Goal: Transaction & Acquisition: Purchase product/service

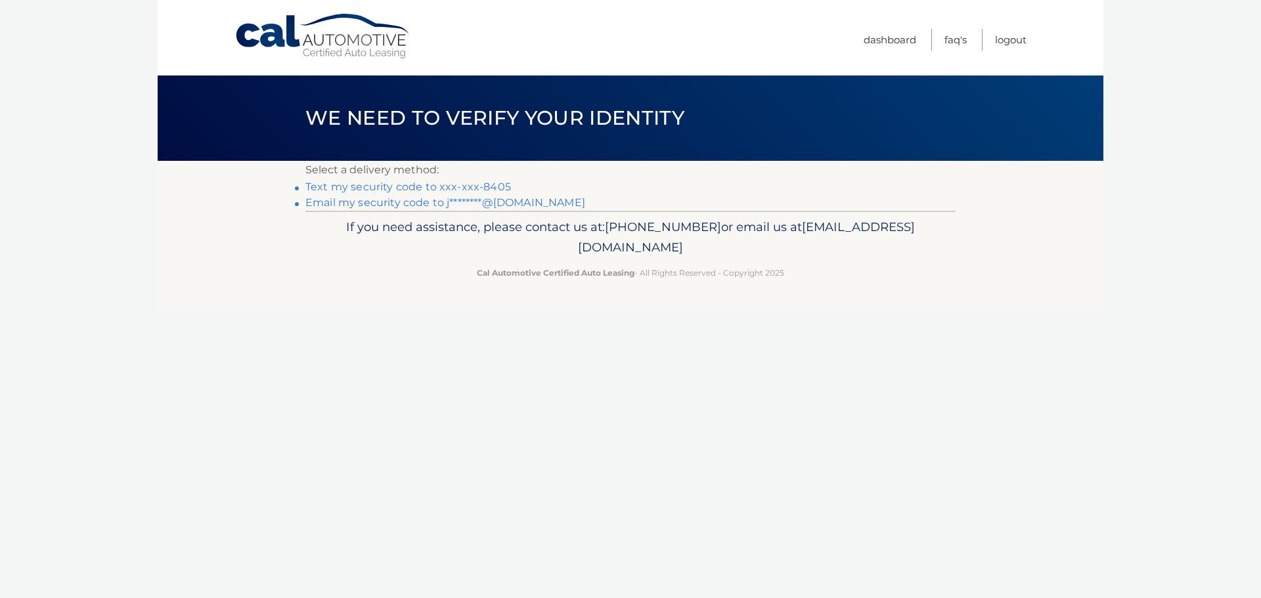
click at [435, 183] on link "Text my security code to xxx-xxx-8405" at bounding box center [408, 187] width 206 height 12
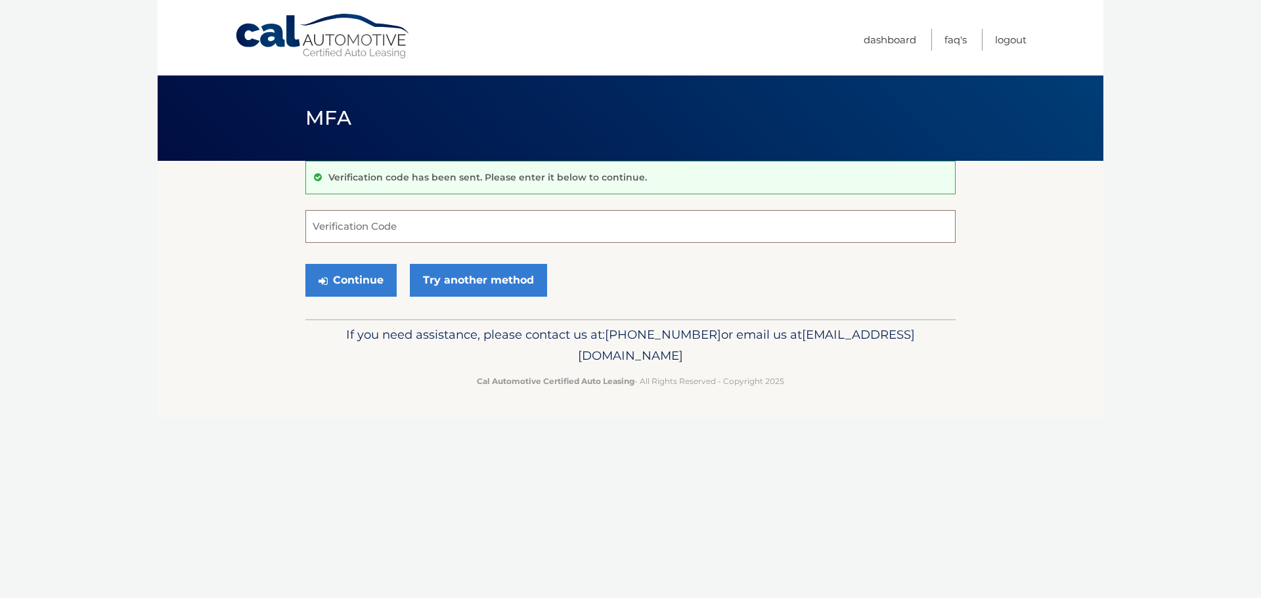
click at [824, 237] on input "Verification Code" at bounding box center [630, 226] width 650 height 33
type input "321512"
click at [305, 264] on button "Continue" at bounding box center [350, 280] width 91 height 33
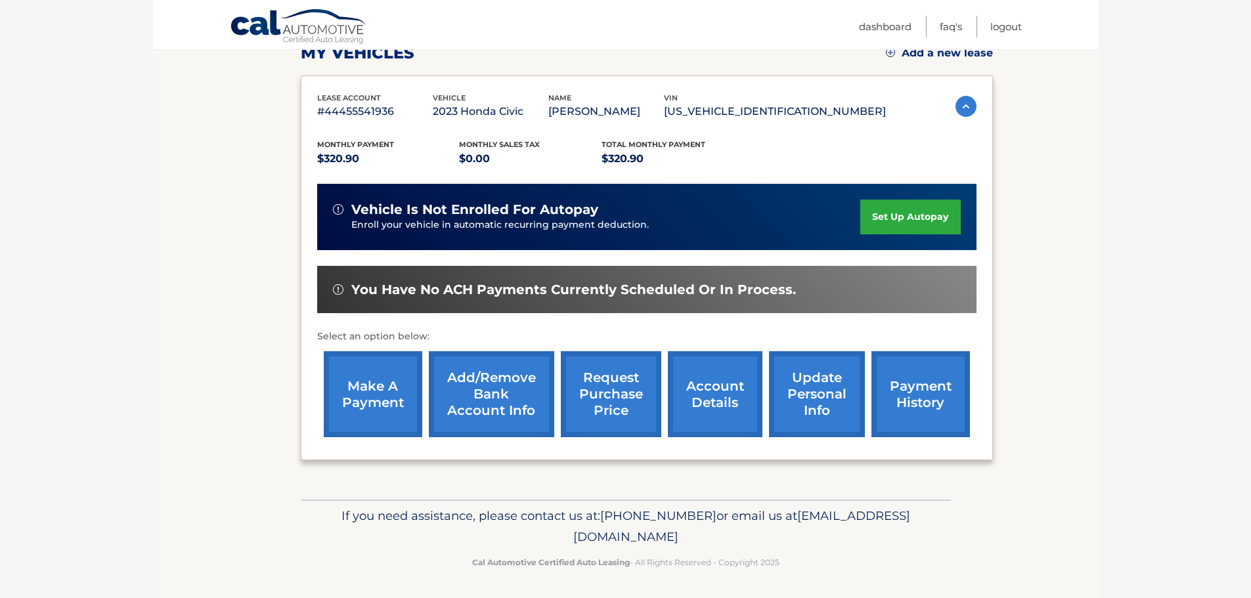
scroll to position [198, 0]
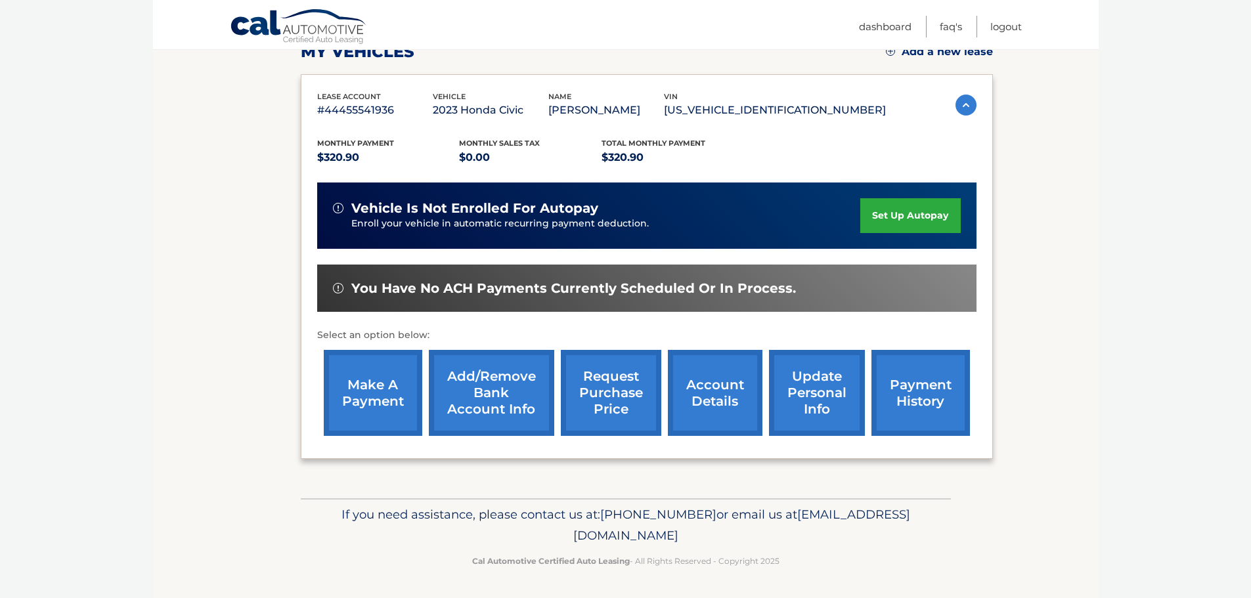
click at [374, 388] on link "make a payment" at bounding box center [373, 393] width 99 height 86
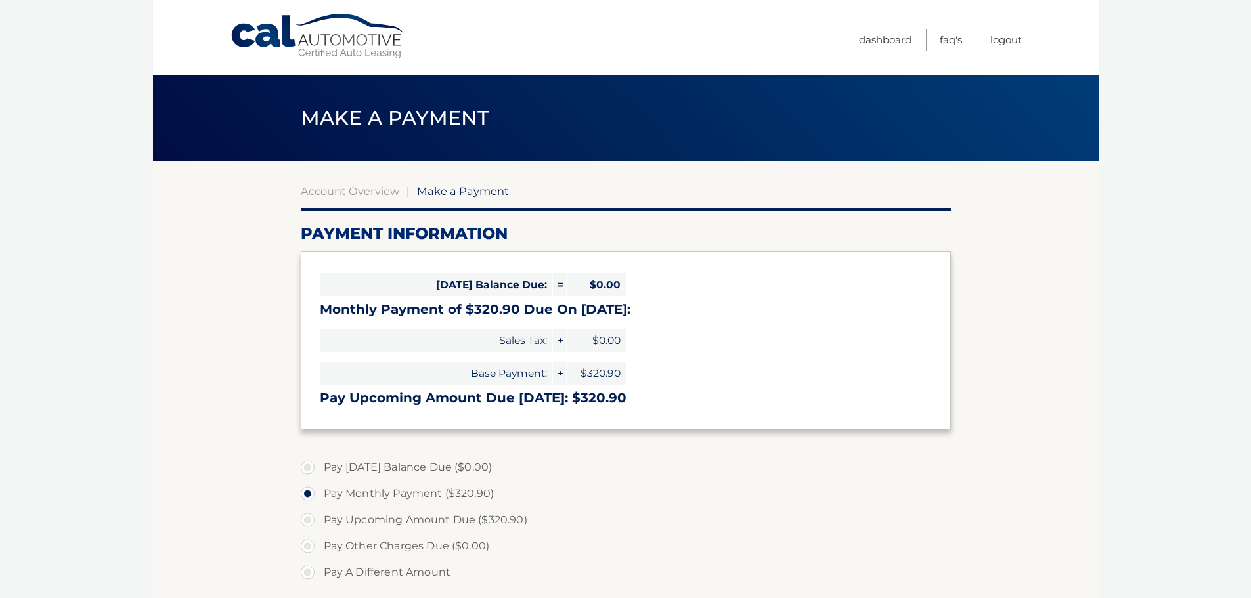
select select "Y2JlZDZjODItYjZiMy00NDliLTgxM2ItMmI5YjQxY2IwYzk5"
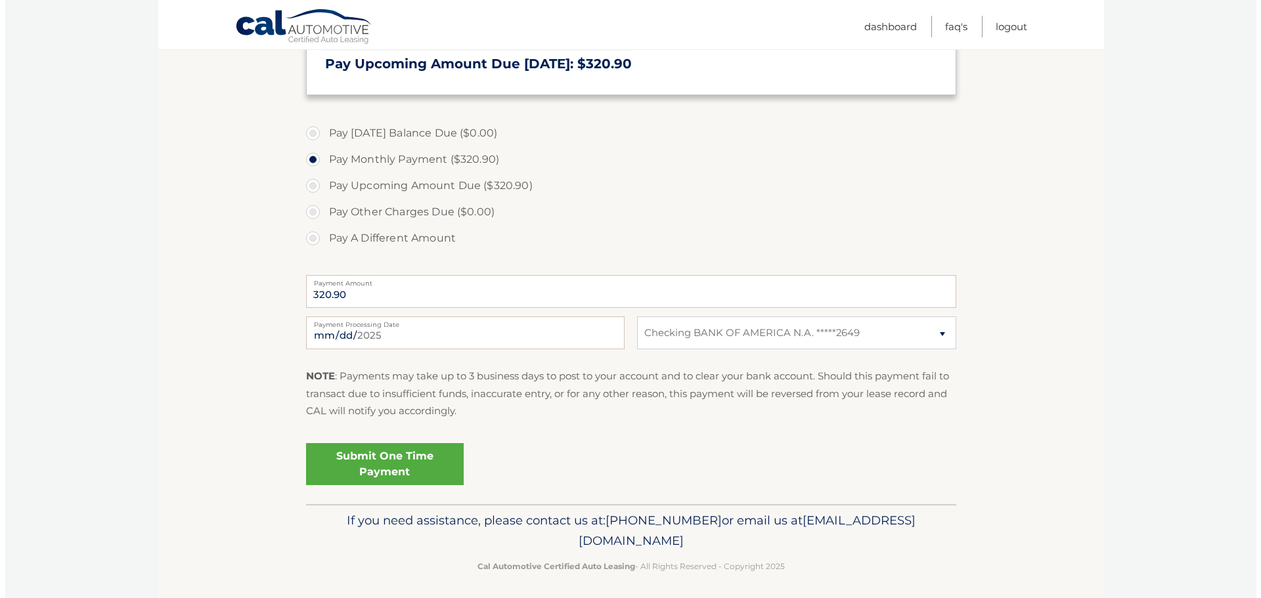
scroll to position [340, 0]
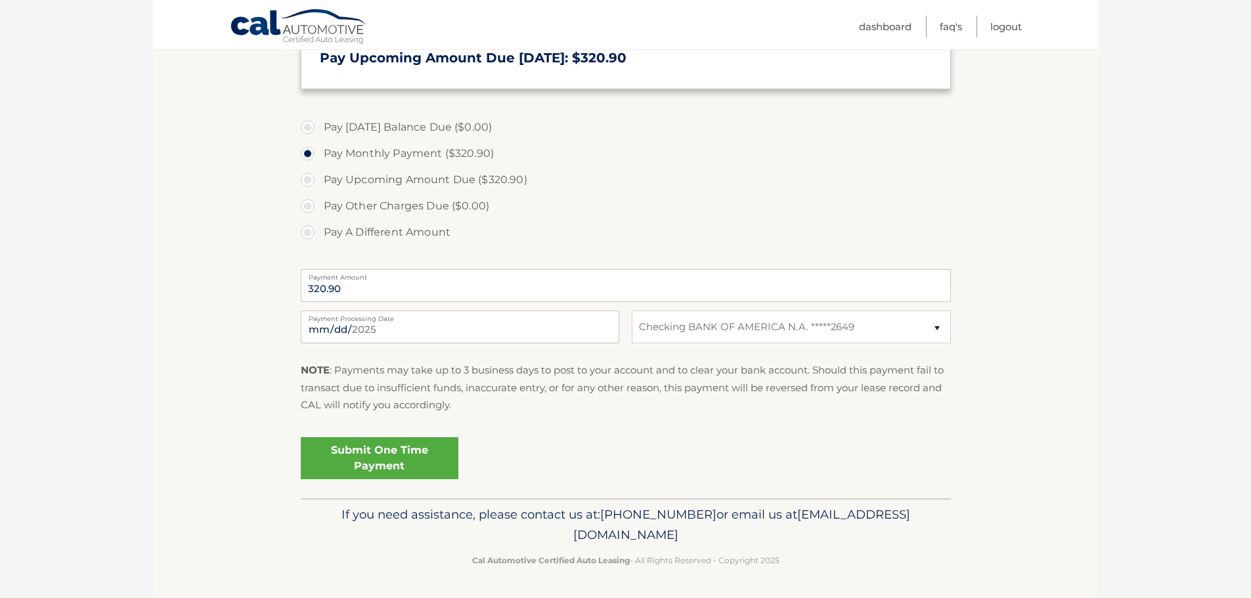
click at [397, 453] on link "Submit One Time Payment" at bounding box center [380, 458] width 158 height 42
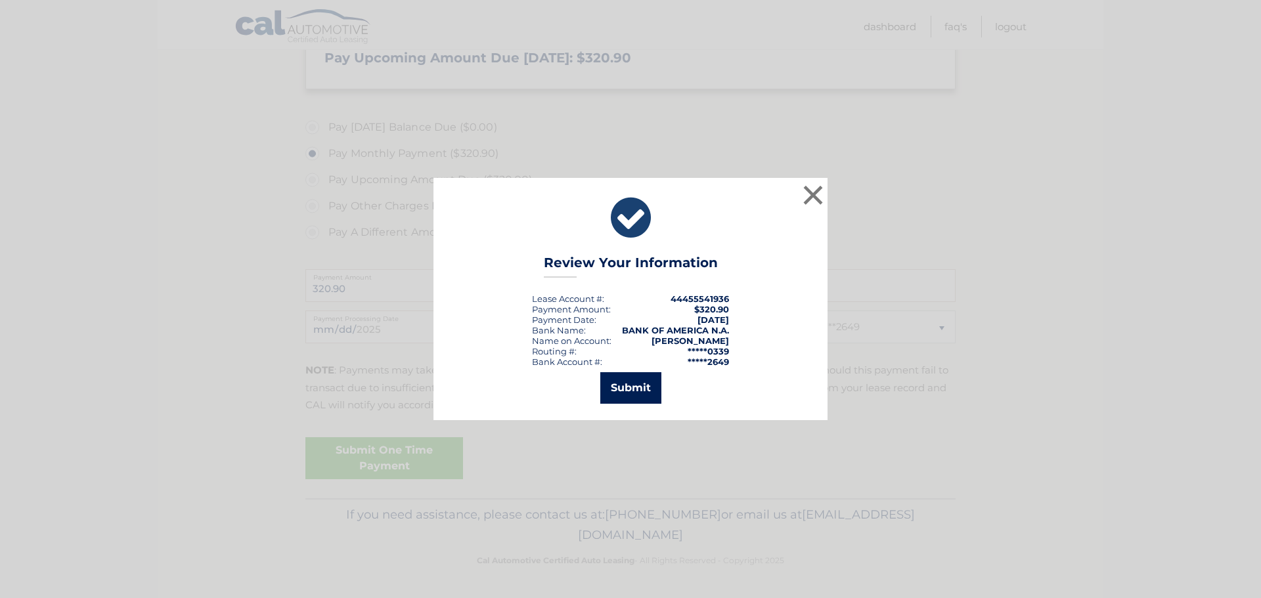
click at [625, 395] on button "Submit" at bounding box center [630, 388] width 61 height 32
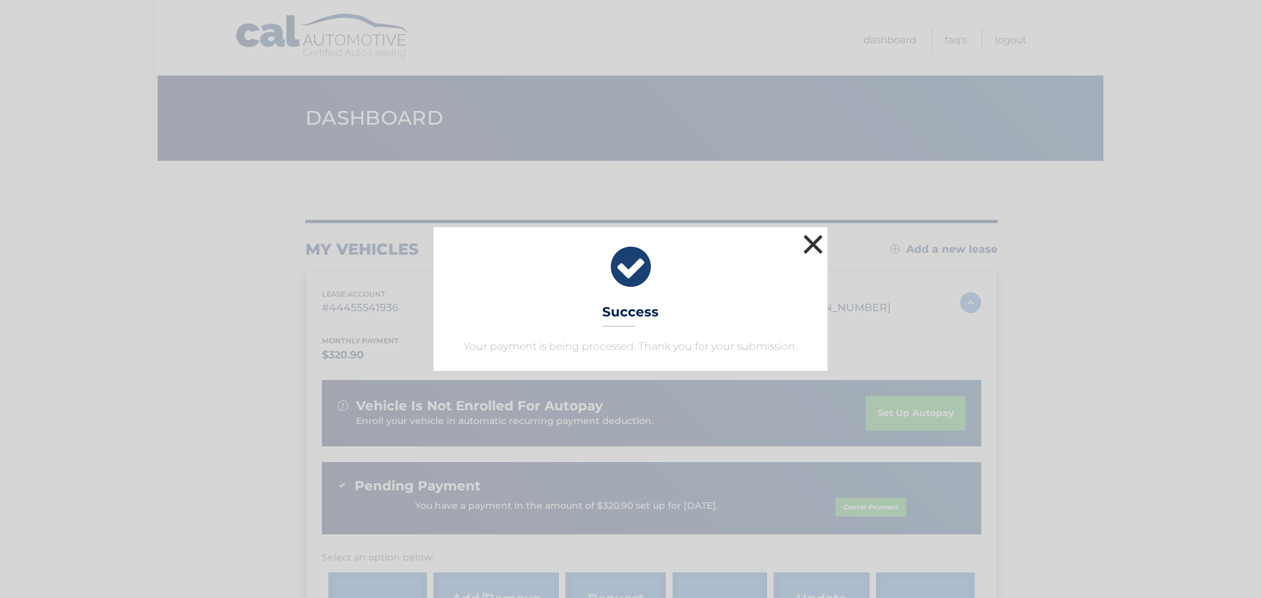
click at [811, 244] on button "×" at bounding box center [813, 244] width 26 height 26
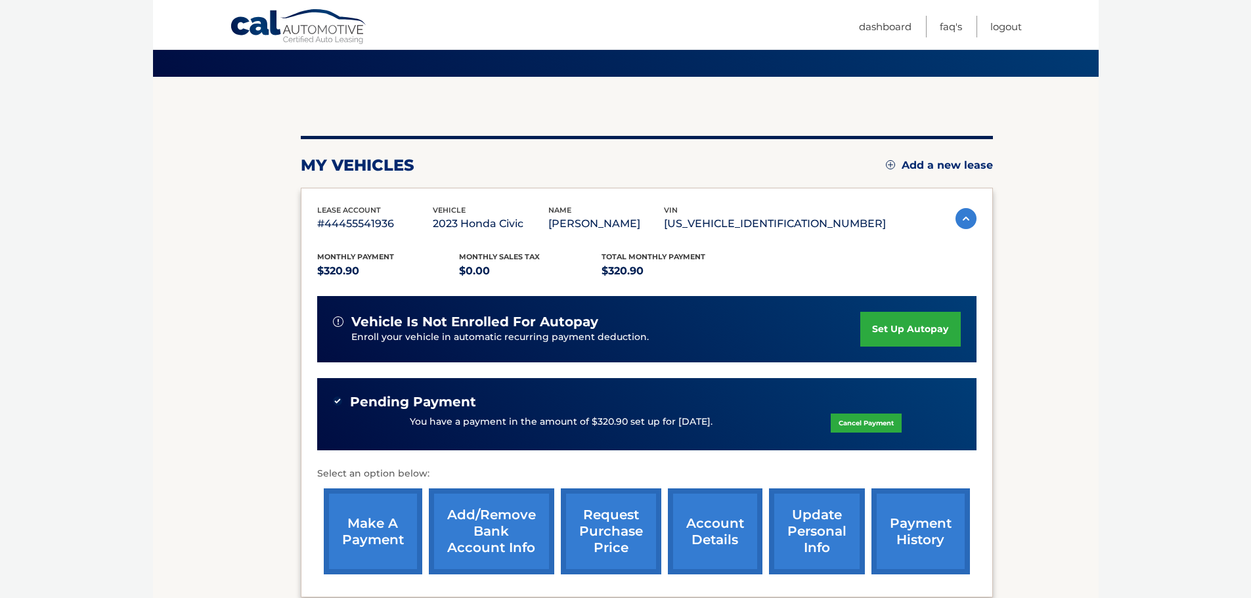
scroll to position [223, 0]
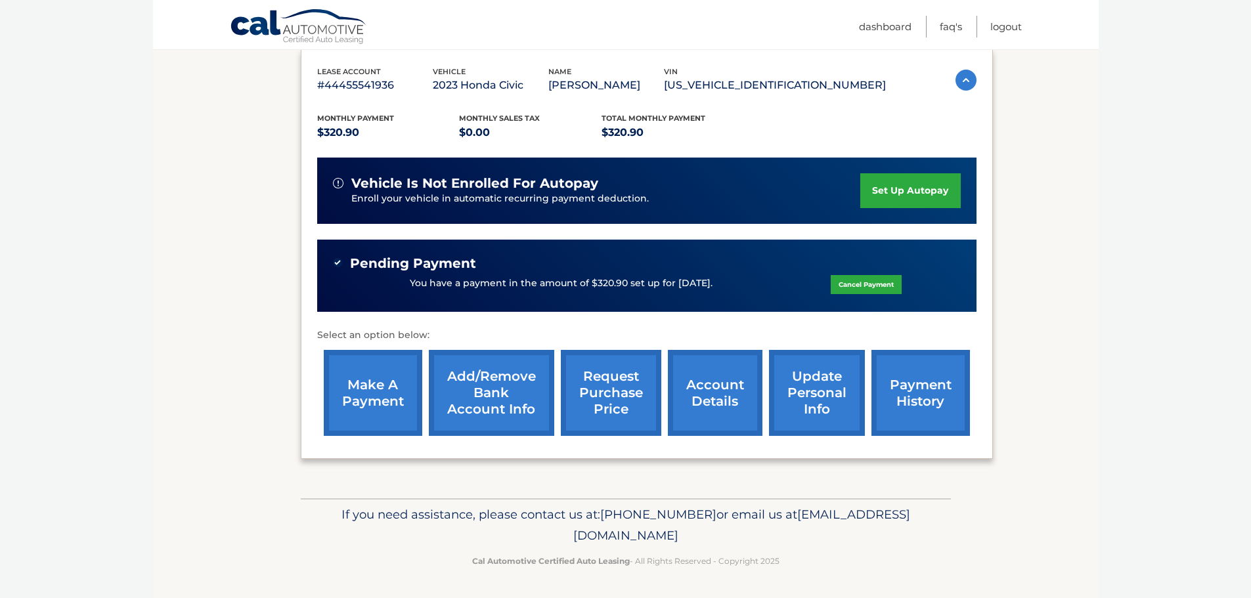
click at [742, 413] on link "account details" at bounding box center [715, 393] width 95 height 86
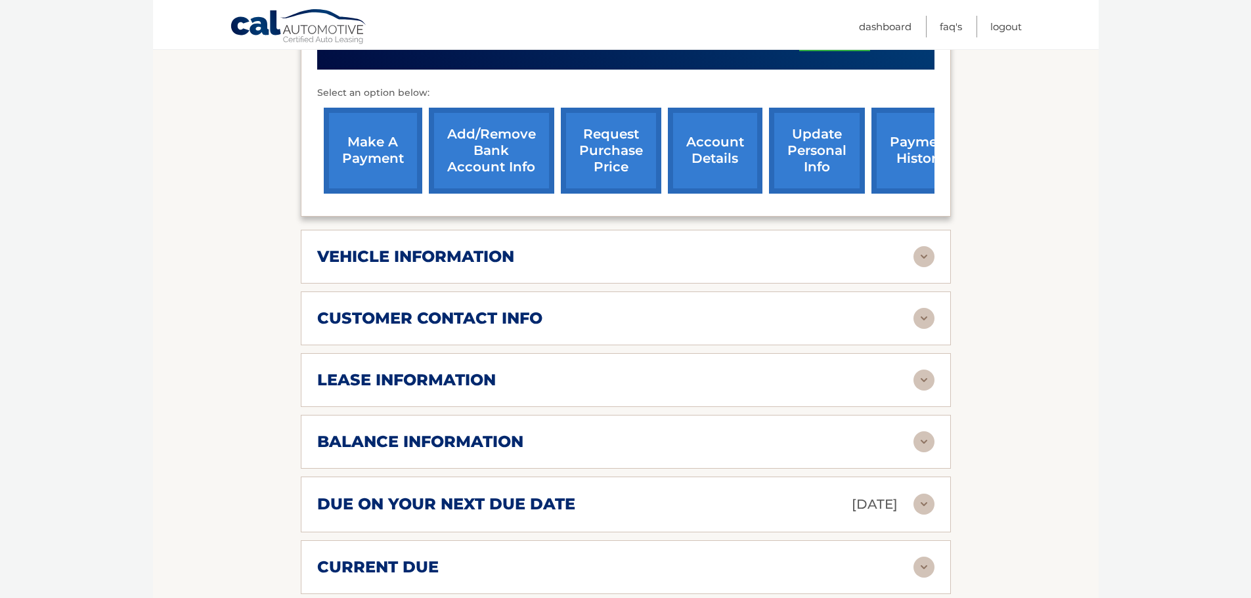
scroll to position [525, 0]
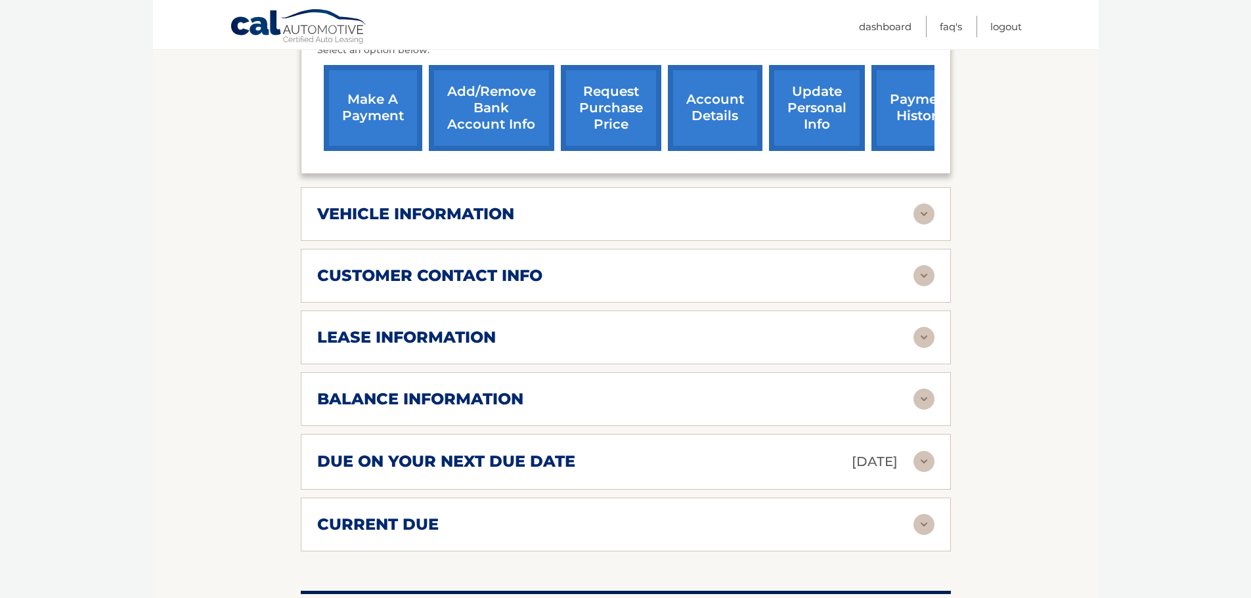
click at [922, 339] on img at bounding box center [924, 337] width 21 height 21
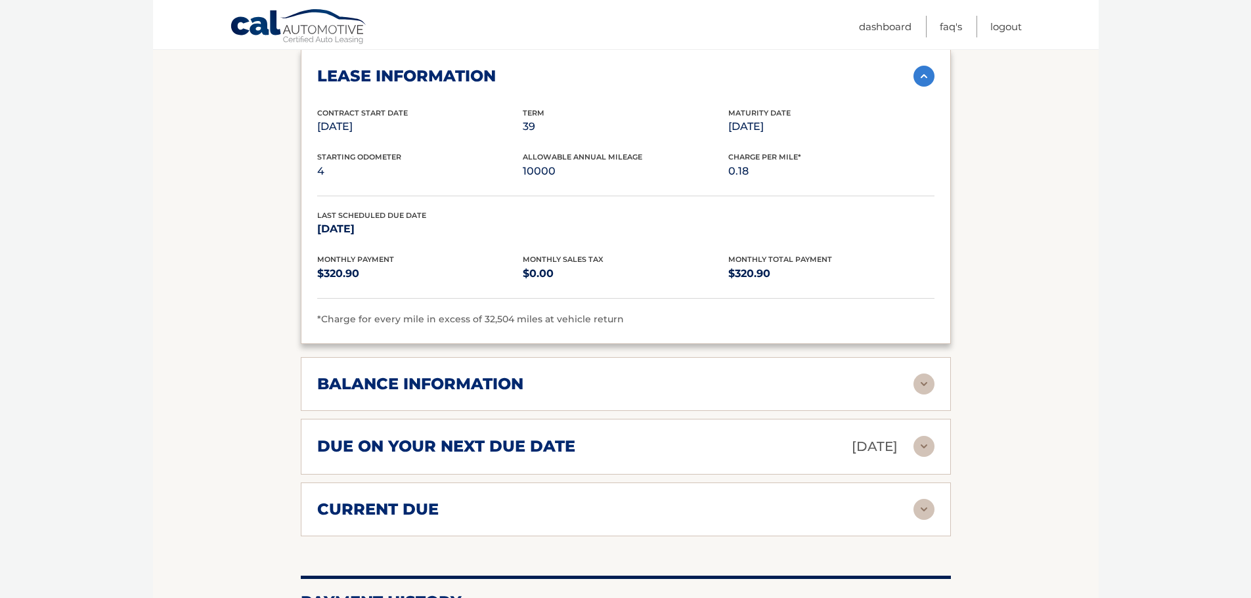
scroll to position [854, 0]
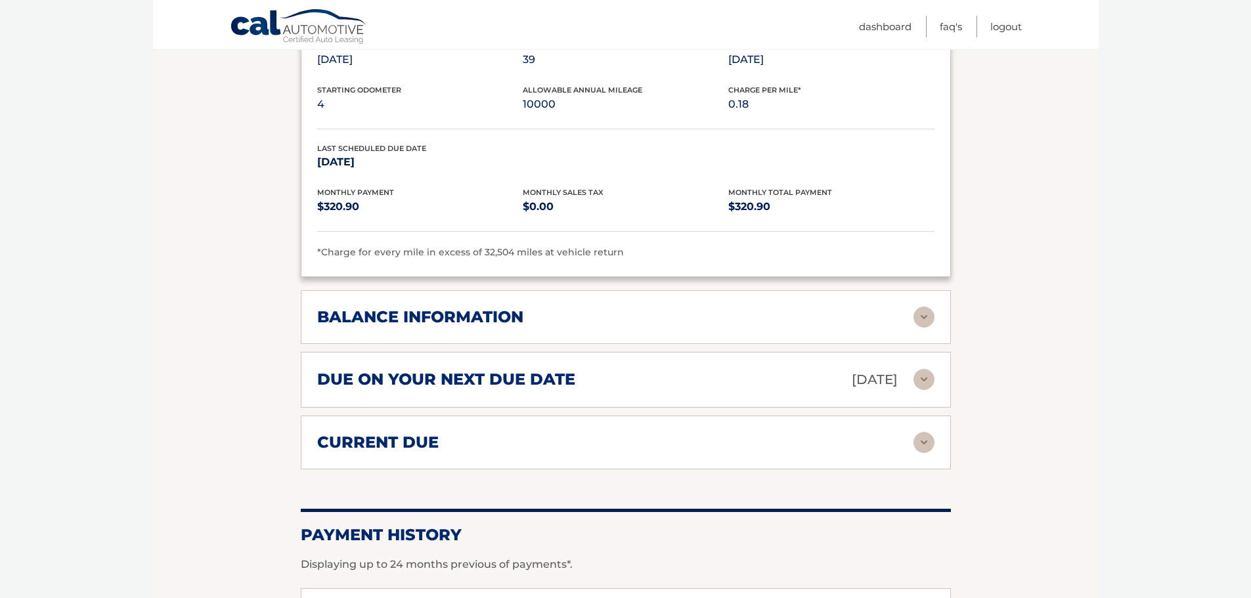
click at [926, 317] on img at bounding box center [924, 317] width 21 height 21
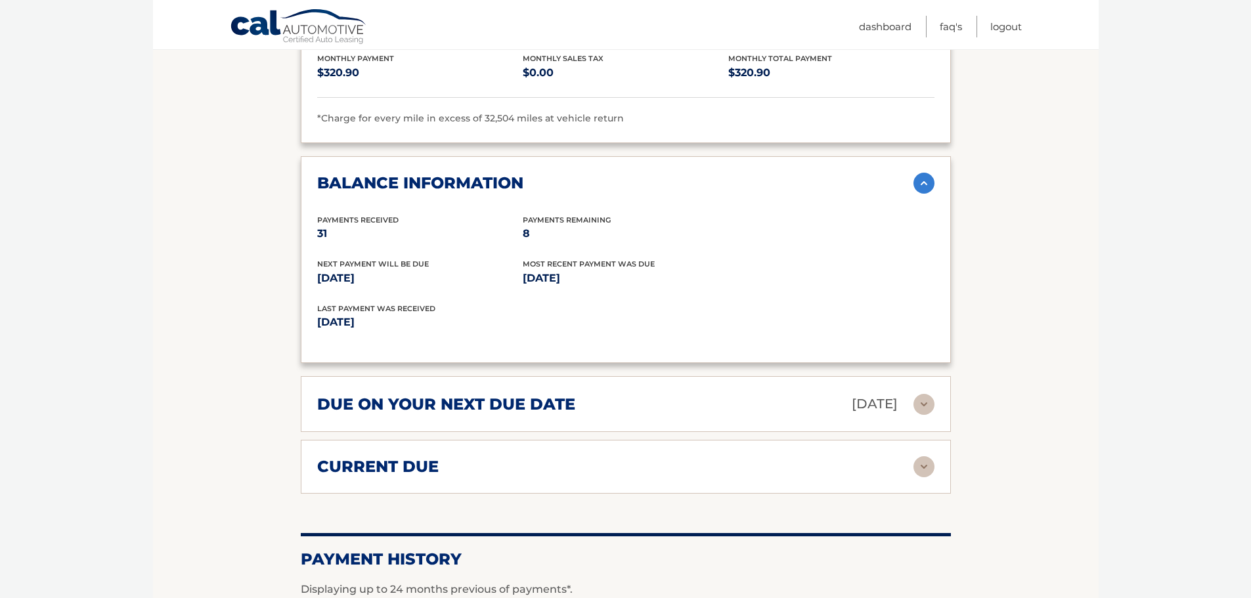
scroll to position [1051, 0]
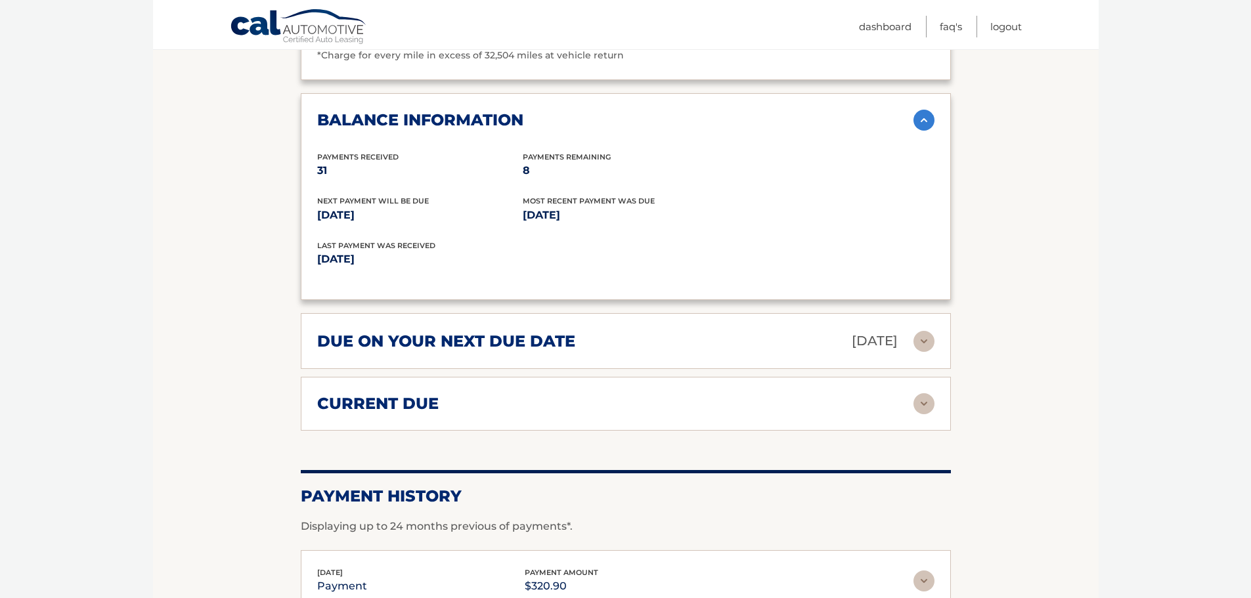
click at [924, 406] on img at bounding box center [924, 403] width 21 height 21
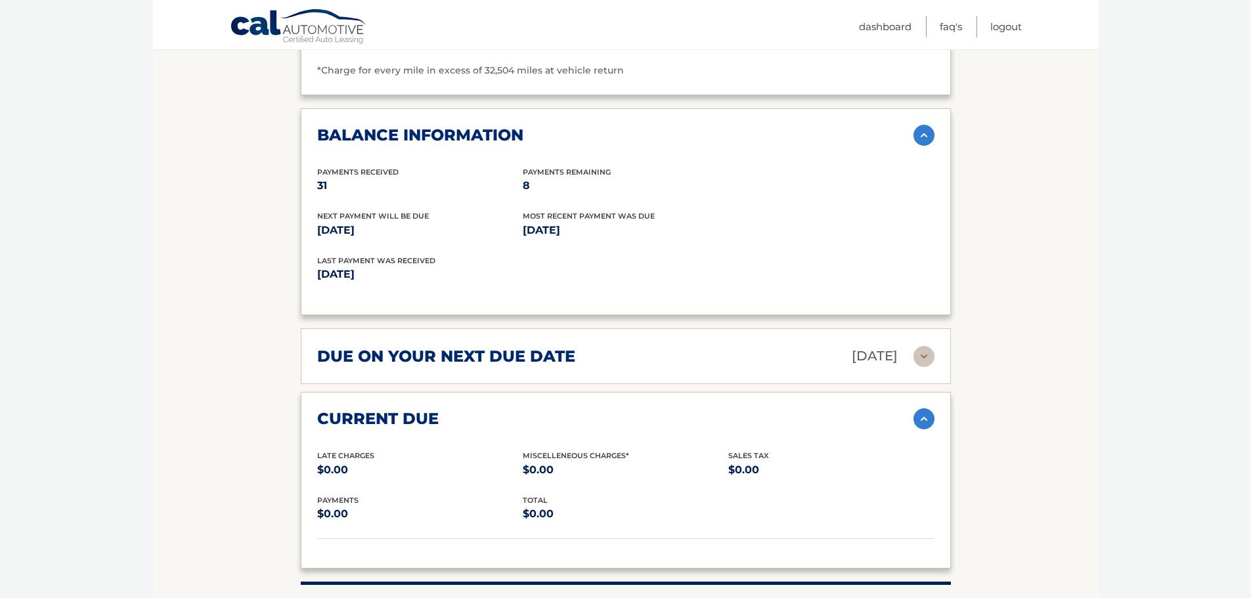
scroll to position [1034, 0]
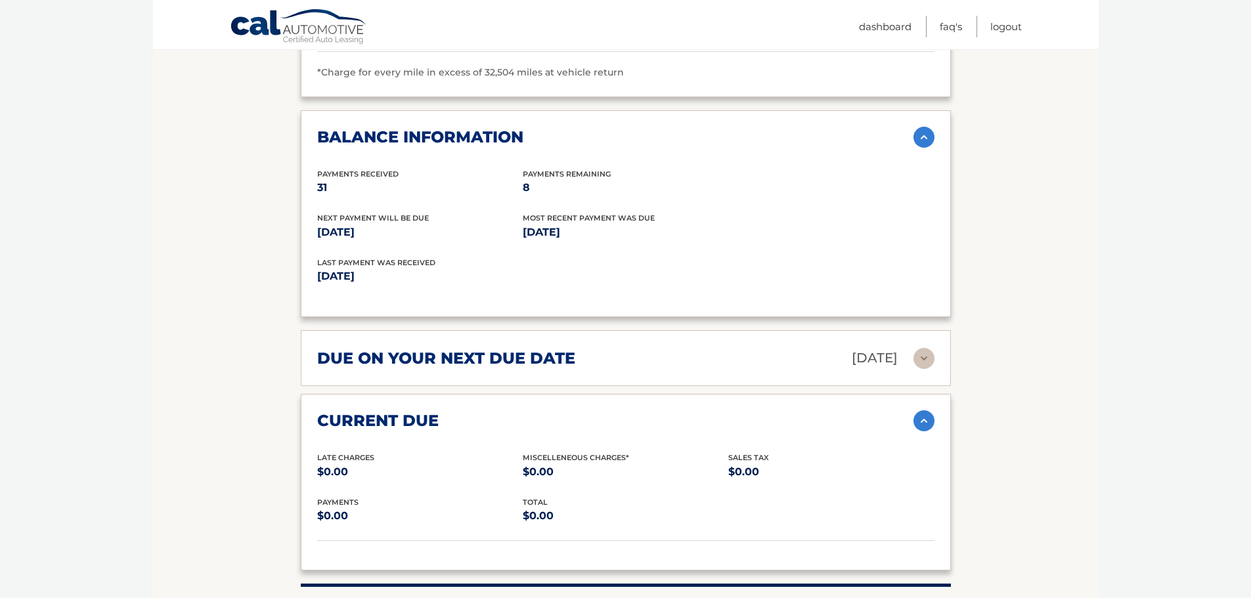
click at [922, 360] on img at bounding box center [924, 358] width 21 height 21
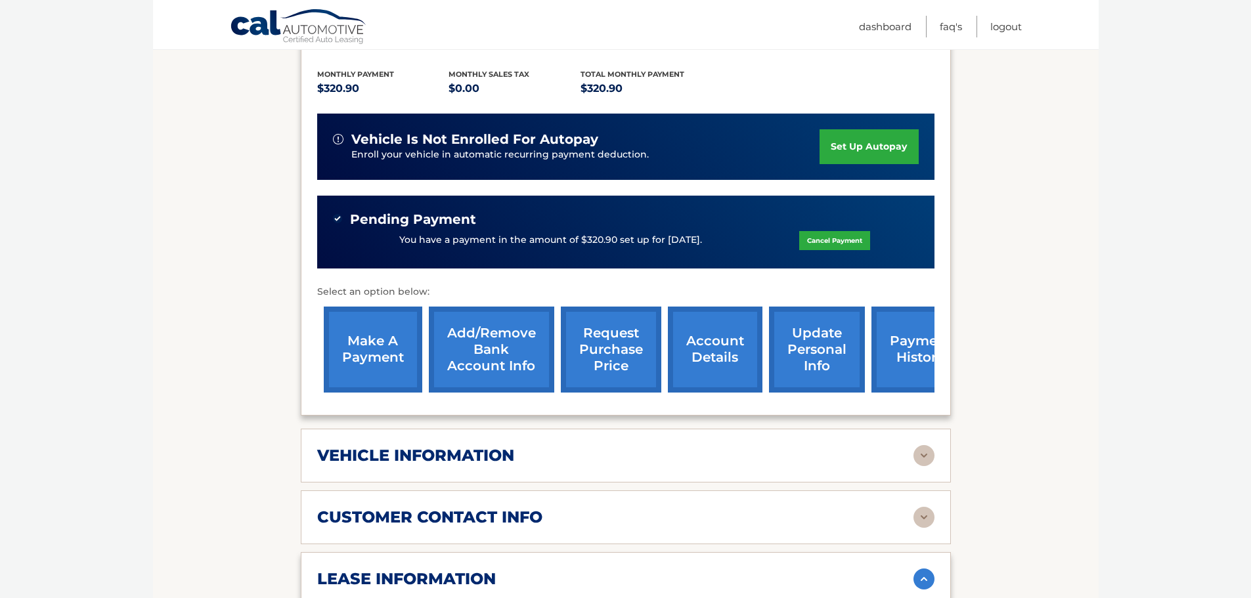
scroll to position [246, 0]
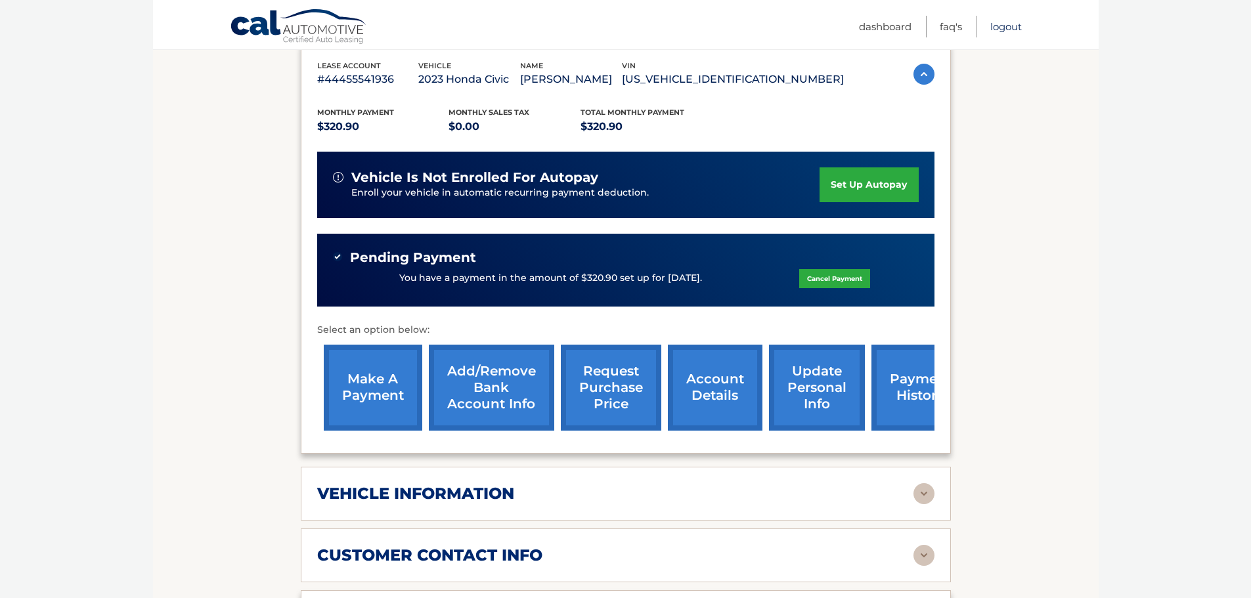
click at [1003, 20] on link "Logout" at bounding box center [1007, 27] width 32 height 22
